Goal: Entertainment & Leisure: Consume media (video, audio)

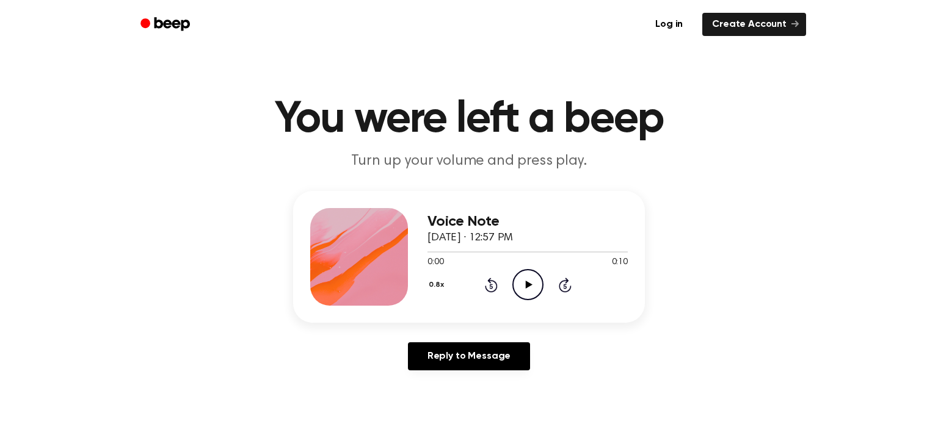
click at [523, 286] on icon "Play Audio" at bounding box center [527, 284] width 31 height 31
click at [520, 292] on icon "Play Audio" at bounding box center [527, 284] width 31 height 31
click at [527, 282] on icon at bounding box center [528, 285] width 7 height 8
click at [527, 276] on icon "Play Audio" at bounding box center [527, 284] width 31 height 31
click at [529, 277] on icon "Play Audio" at bounding box center [527, 284] width 31 height 31
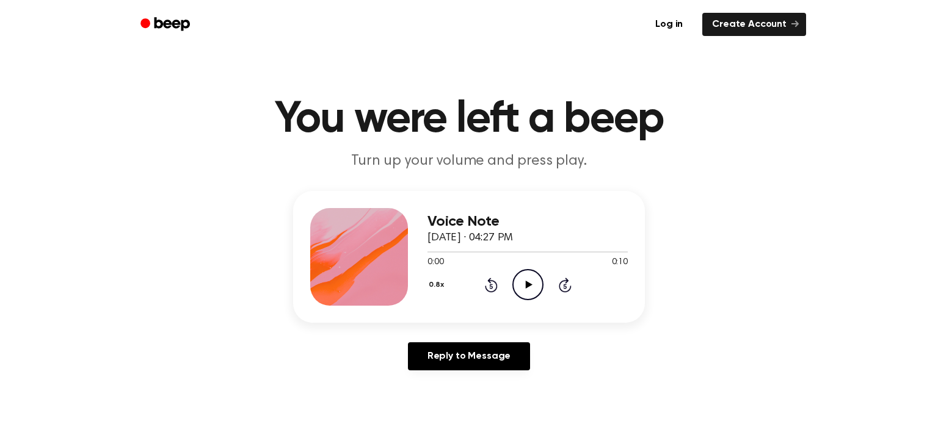
click at [520, 285] on icon "Play Audio" at bounding box center [527, 284] width 31 height 31
click at [519, 280] on icon "Play Audio" at bounding box center [527, 284] width 31 height 31
click at [522, 282] on icon "Play Audio" at bounding box center [527, 284] width 31 height 31
click at [533, 280] on icon "Play Audio" at bounding box center [527, 284] width 31 height 31
click at [533, 286] on icon "Play Audio" at bounding box center [527, 284] width 31 height 31
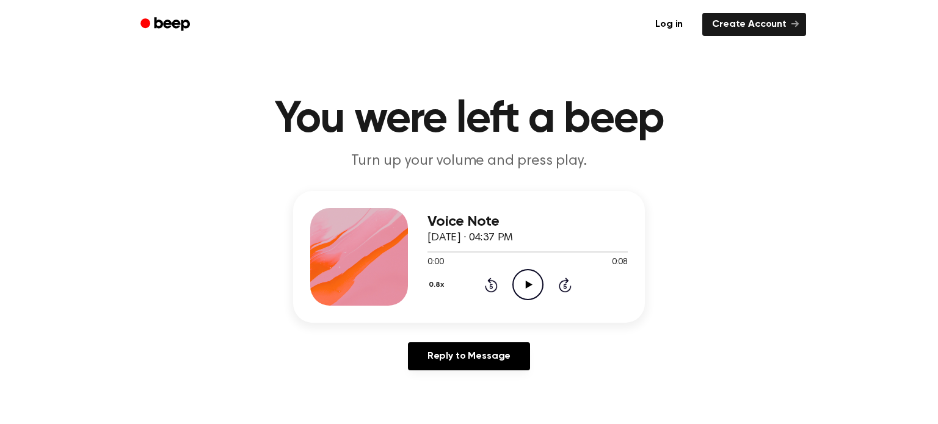
click at [531, 283] on icon "Play Audio" at bounding box center [527, 284] width 31 height 31
click at [522, 286] on icon "Play Audio" at bounding box center [527, 284] width 31 height 31
